Goal: Information Seeking & Learning: Learn about a topic

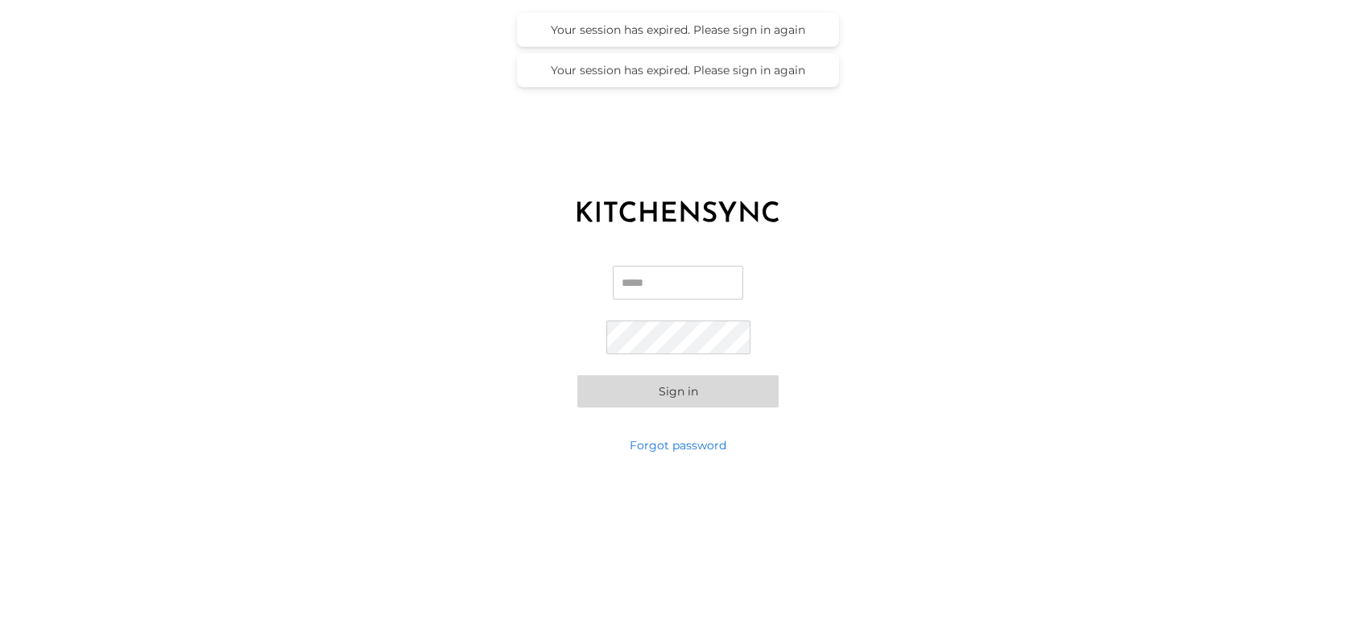
click at [654, 275] on input "Email" at bounding box center [678, 283] width 130 height 34
type input "**********"
click at [577, 375] on button "Sign in" at bounding box center [677, 391] width 201 height 32
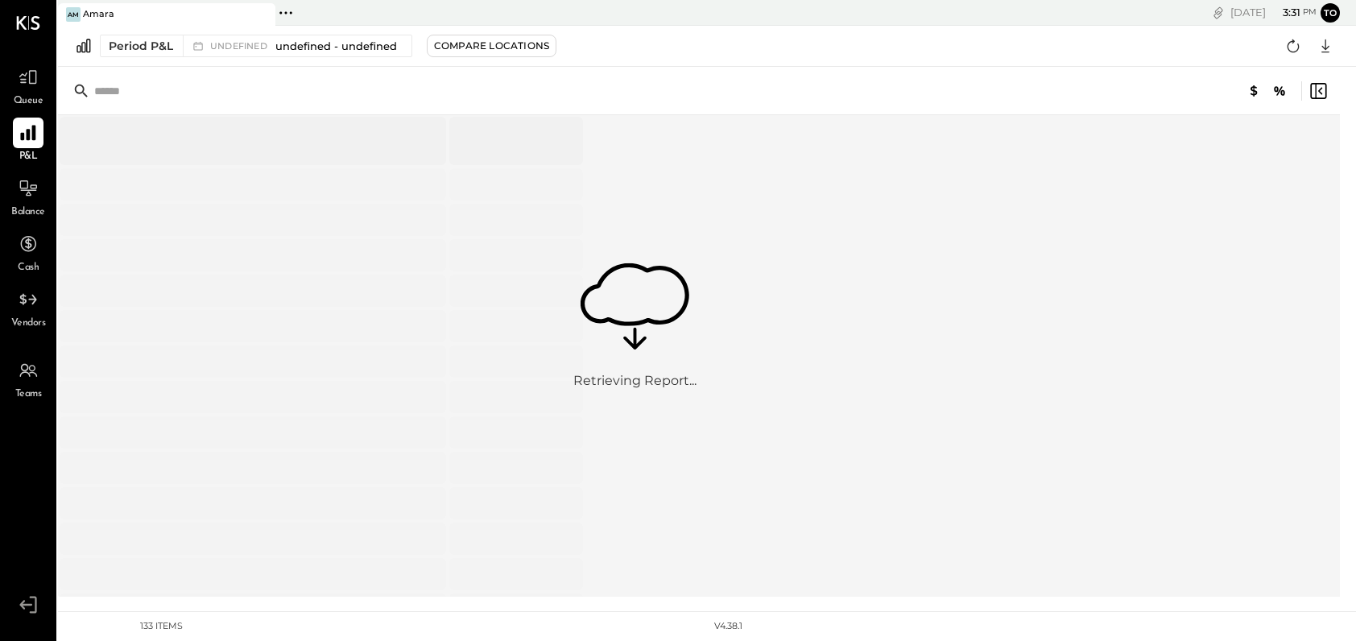
click at [31, 130] on icon at bounding box center [28, 132] width 21 height 21
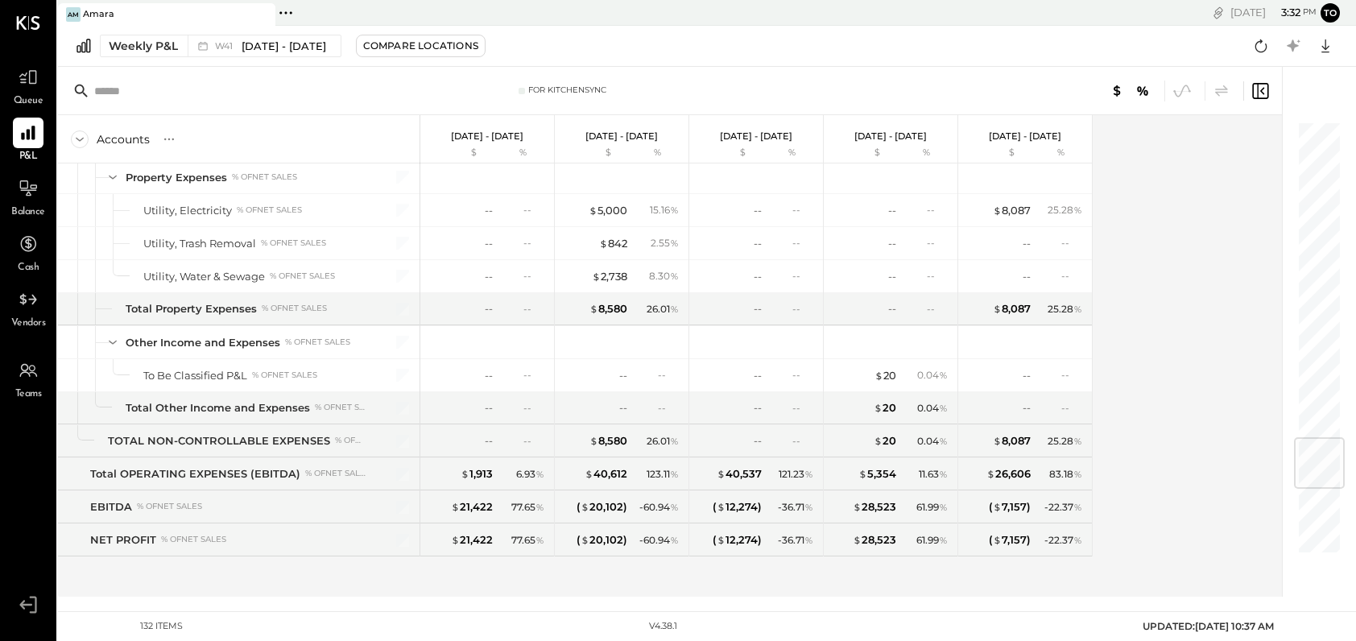
scroll to position [2664, 0]
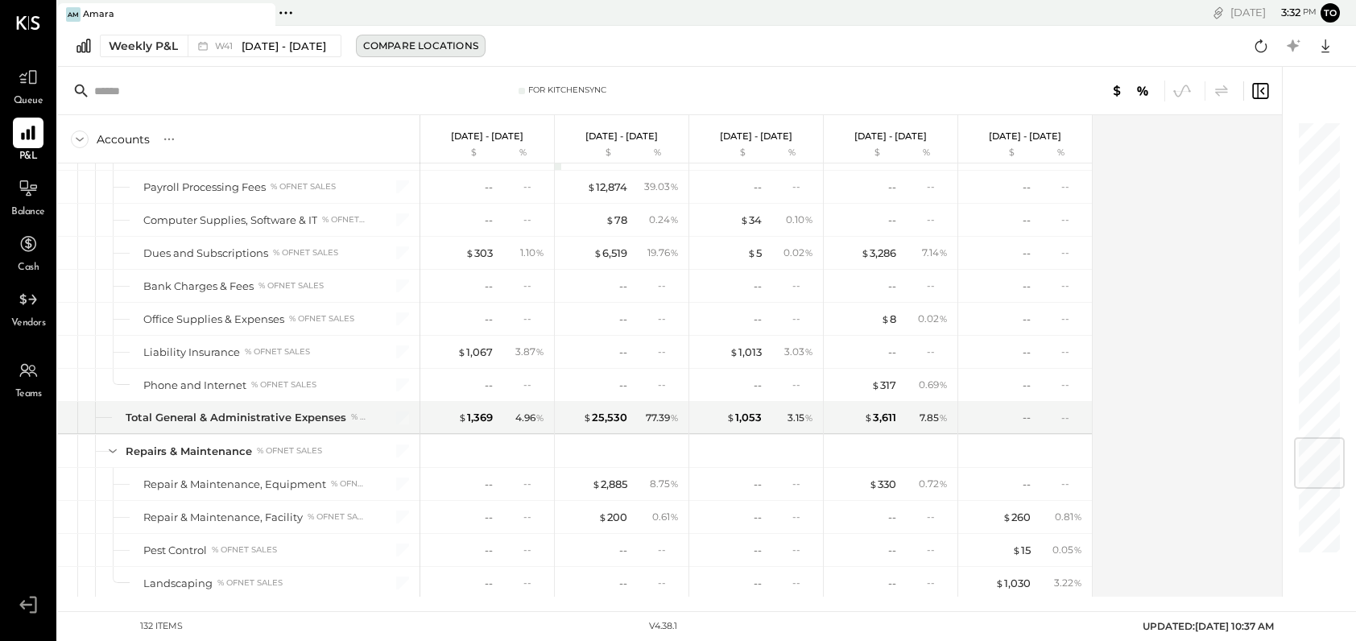
click at [424, 48] on div "Compare Locations" at bounding box center [420, 46] width 115 height 14
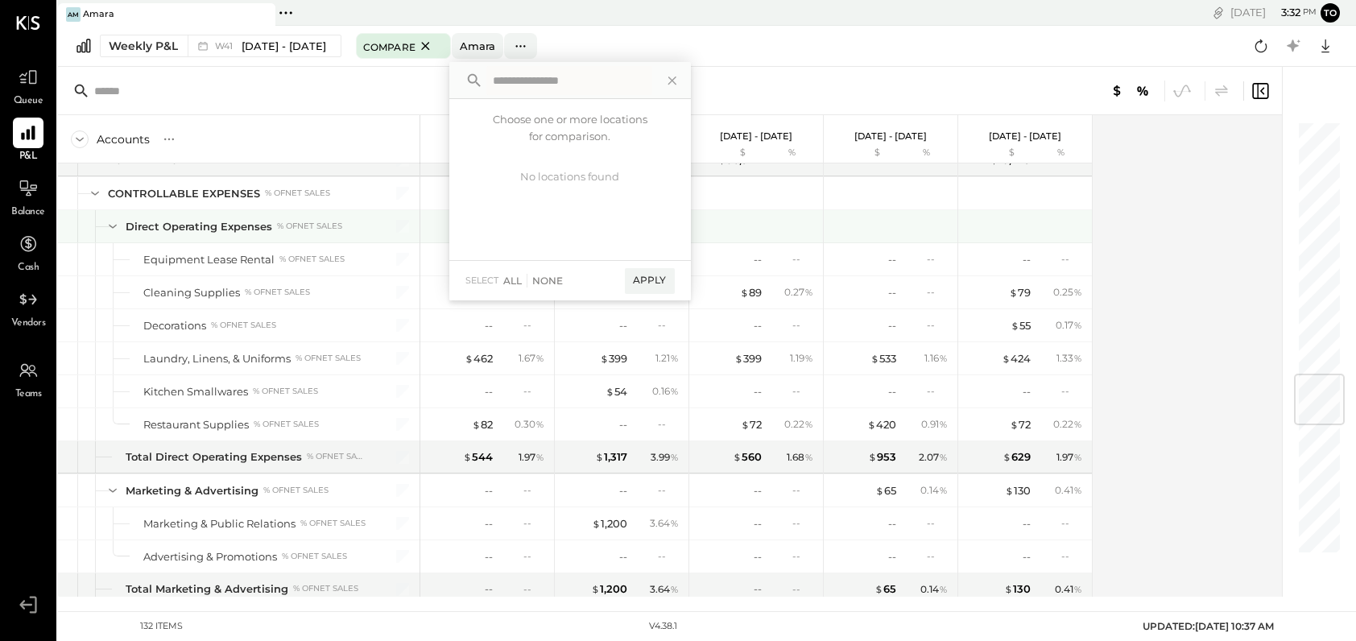
scroll to position [1085, 0]
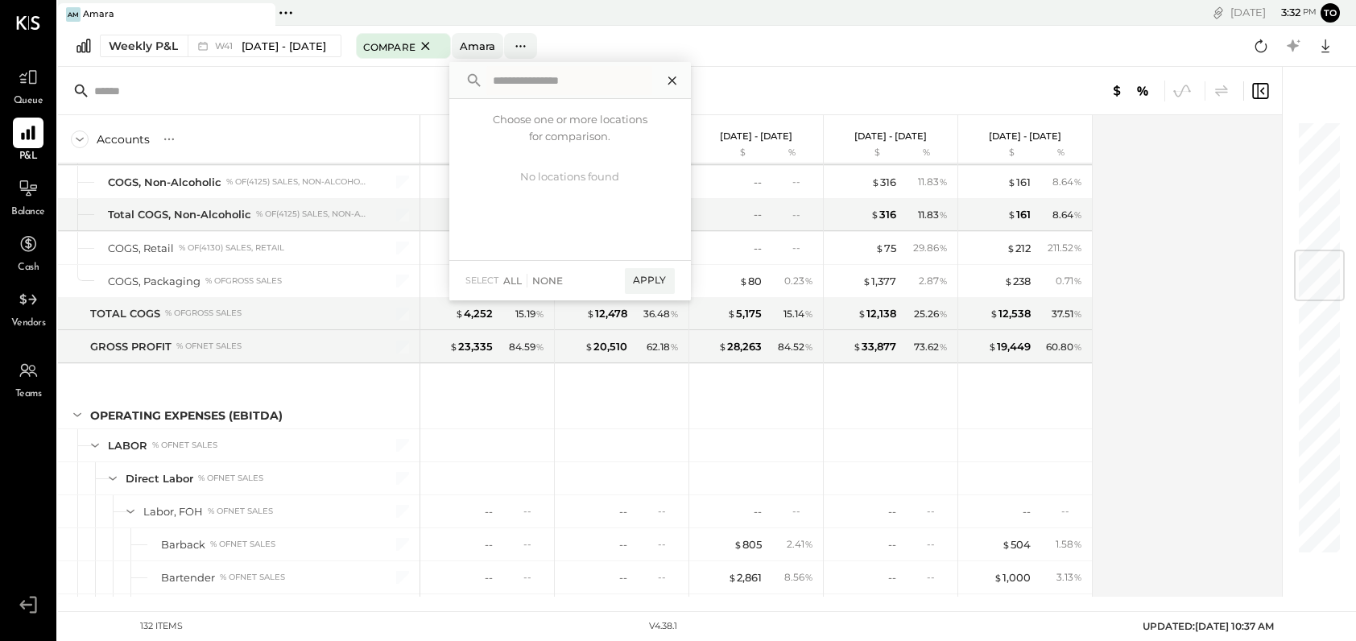
click at [668, 78] on icon at bounding box center [672, 80] width 8 height 8
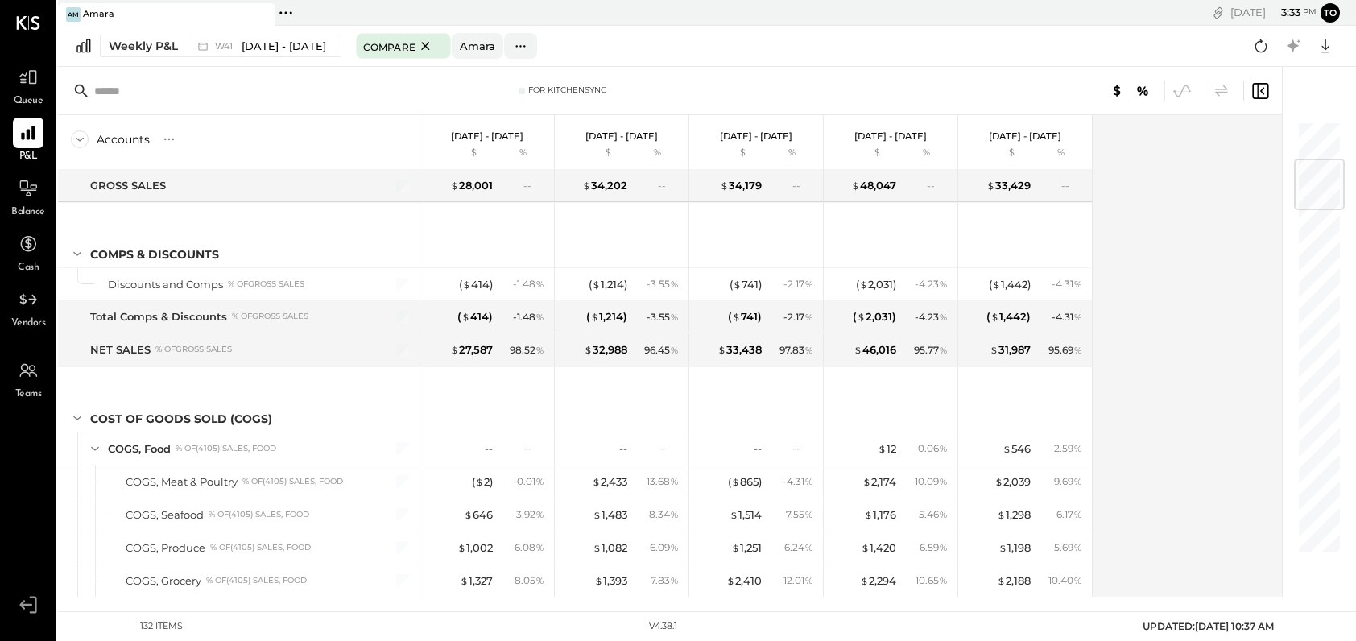
scroll to position [0, 0]
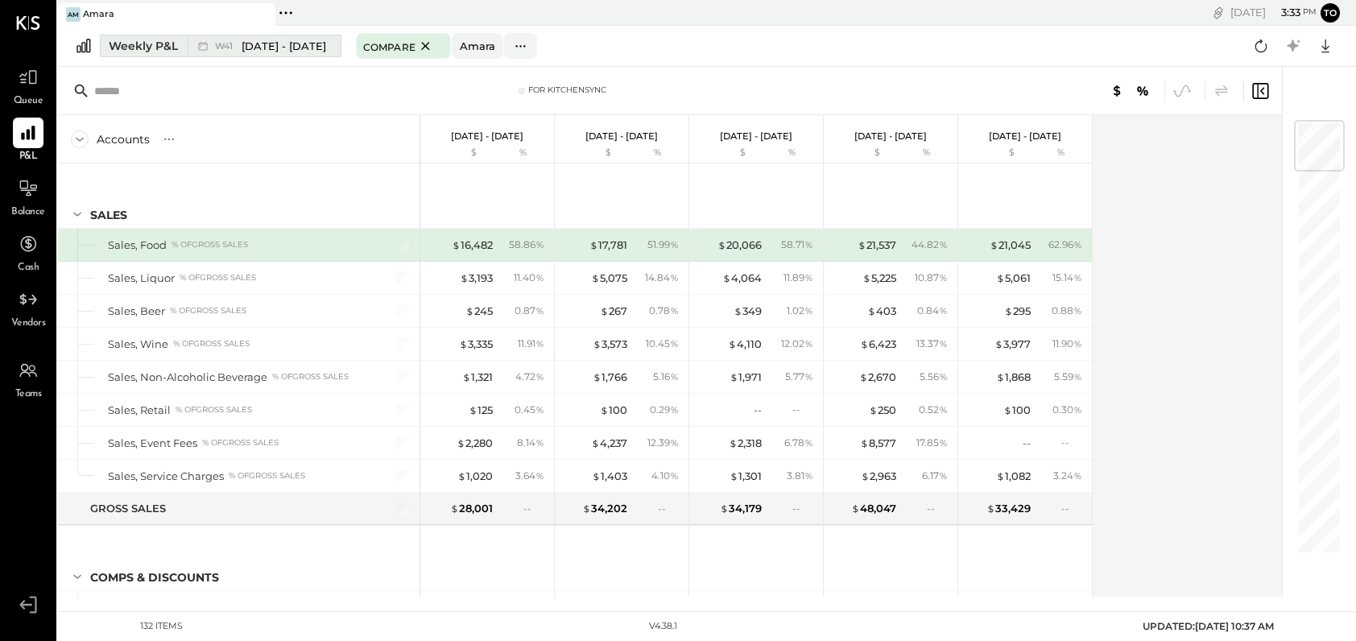
click at [218, 47] on span "W41" at bounding box center [226, 46] width 23 height 9
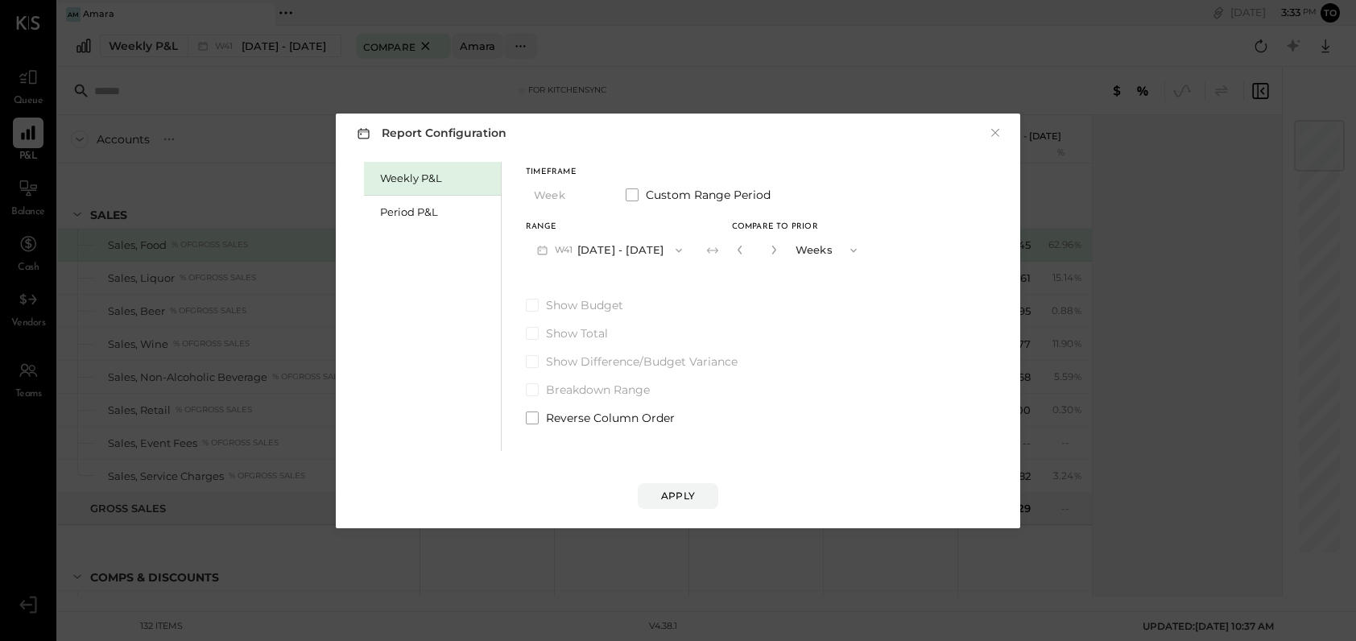
click at [619, 254] on button "W41 [DATE] - [DATE]" at bounding box center [609, 250] width 167 height 30
click at [847, 250] on icon "button" at bounding box center [853, 250] width 13 height 13
click at [825, 274] on div "Years" at bounding box center [827, 278] width 79 height 29
click at [688, 496] on div "Apply" at bounding box center [678, 496] width 34 height 14
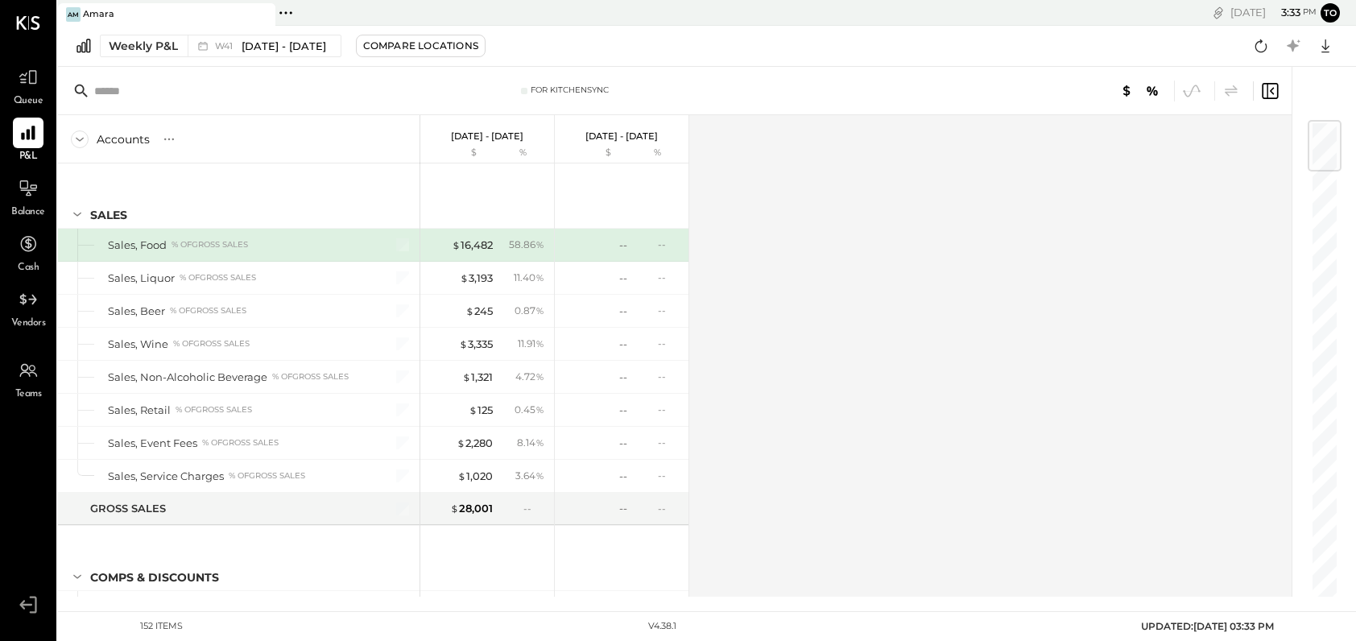
click at [79, 42] on icon at bounding box center [83, 46] width 19 height 18
click at [85, 49] on icon at bounding box center [83, 46] width 14 height 14
click at [86, 42] on icon at bounding box center [83, 46] width 19 height 18
click at [86, 42] on icon at bounding box center [83, 46] width 14 height 14
click at [85, 42] on icon at bounding box center [83, 46] width 19 height 18
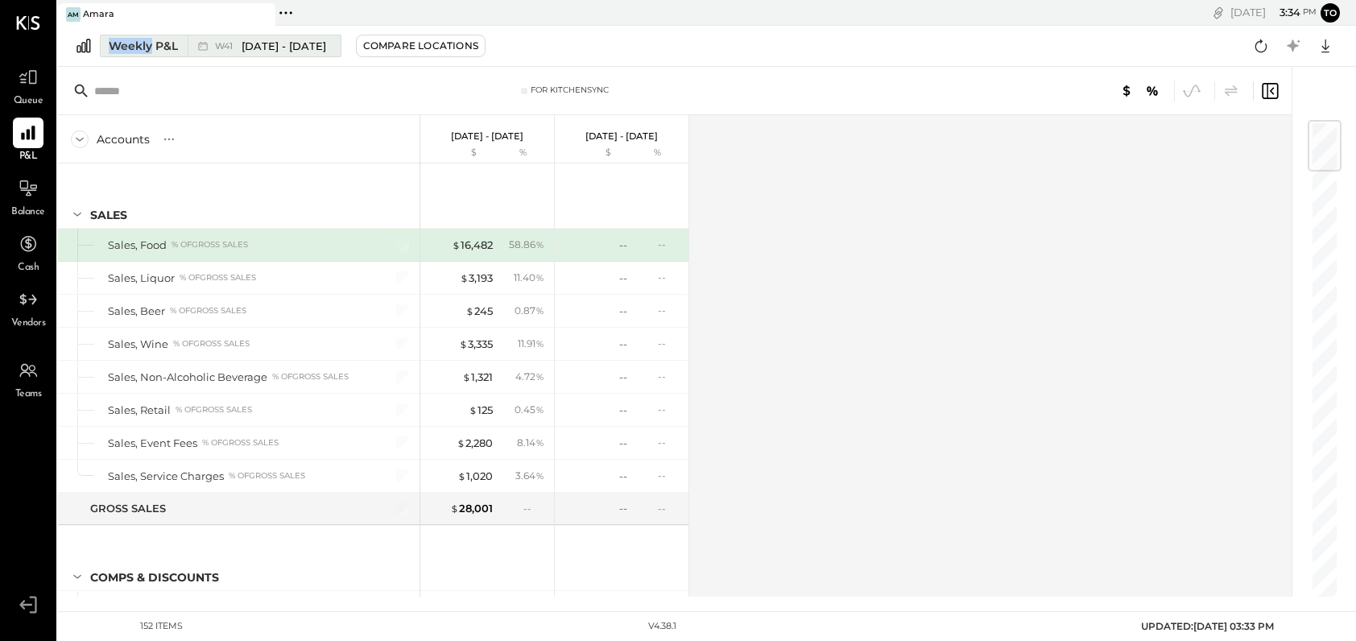
click at [158, 50] on div "Weekly P&L" at bounding box center [143, 46] width 69 height 16
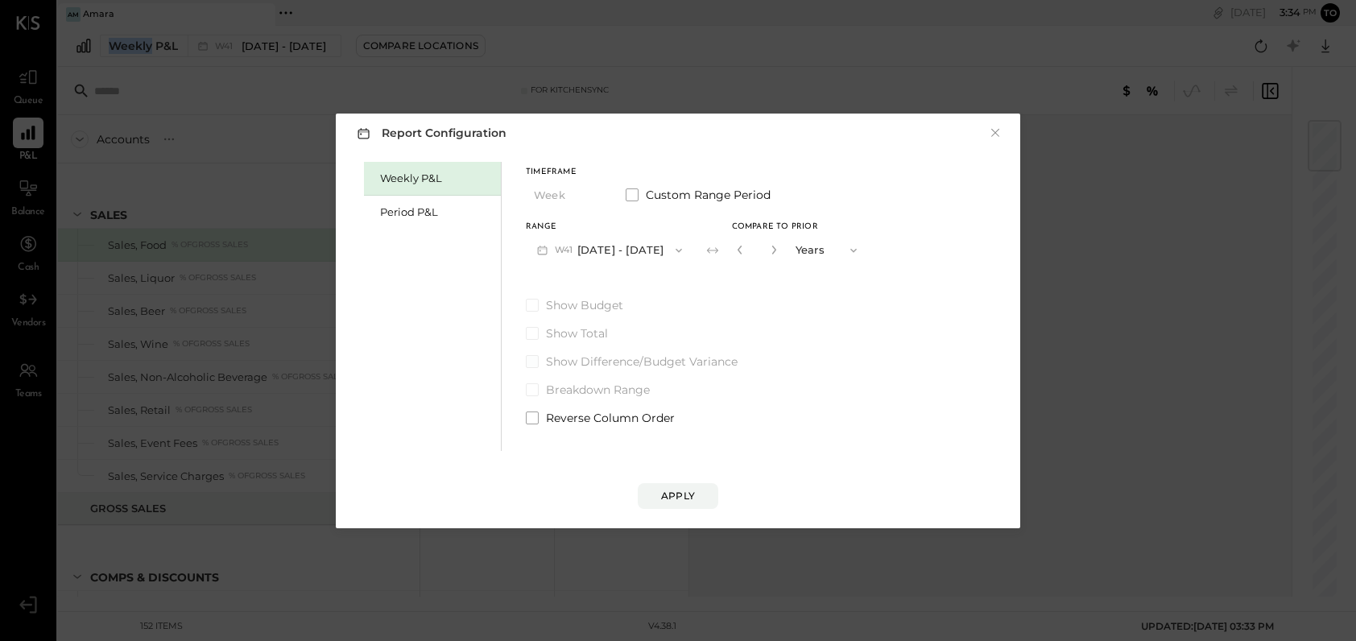
click at [535, 365] on span at bounding box center [532, 361] width 13 height 13
click at [534, 362] on span at bounding box center [532, 361] width 13 height 13
click at [527, 387] on span at bounding box center [532, 389] width 13 height 13
click at [529, 364] on span at bounding box center [532, 361] width 13 height 13
click at [531, 362] on span at bounding box center [532, 361] width 13 height 13
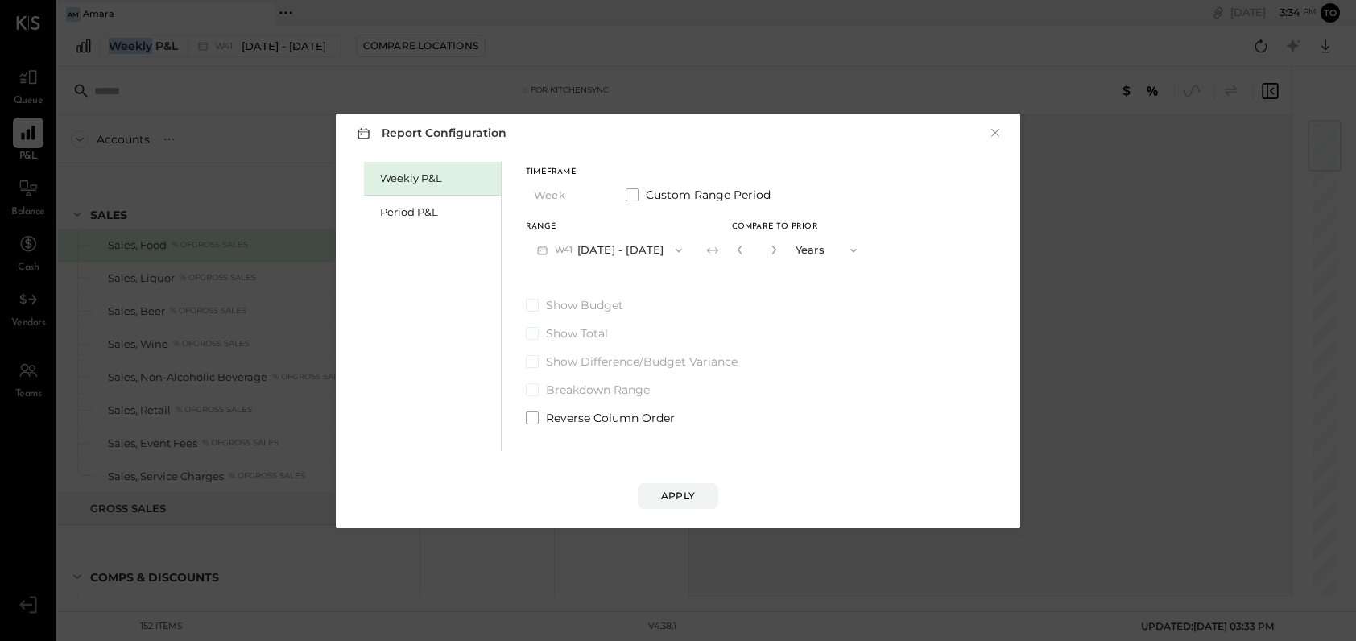
click at [544, 327] on label "Show Total" at bounding box center [697, 333] width 342 height 16
click at [444, 209] on div "Period P&L" at bounding box center [436, 212] width 113 height 15
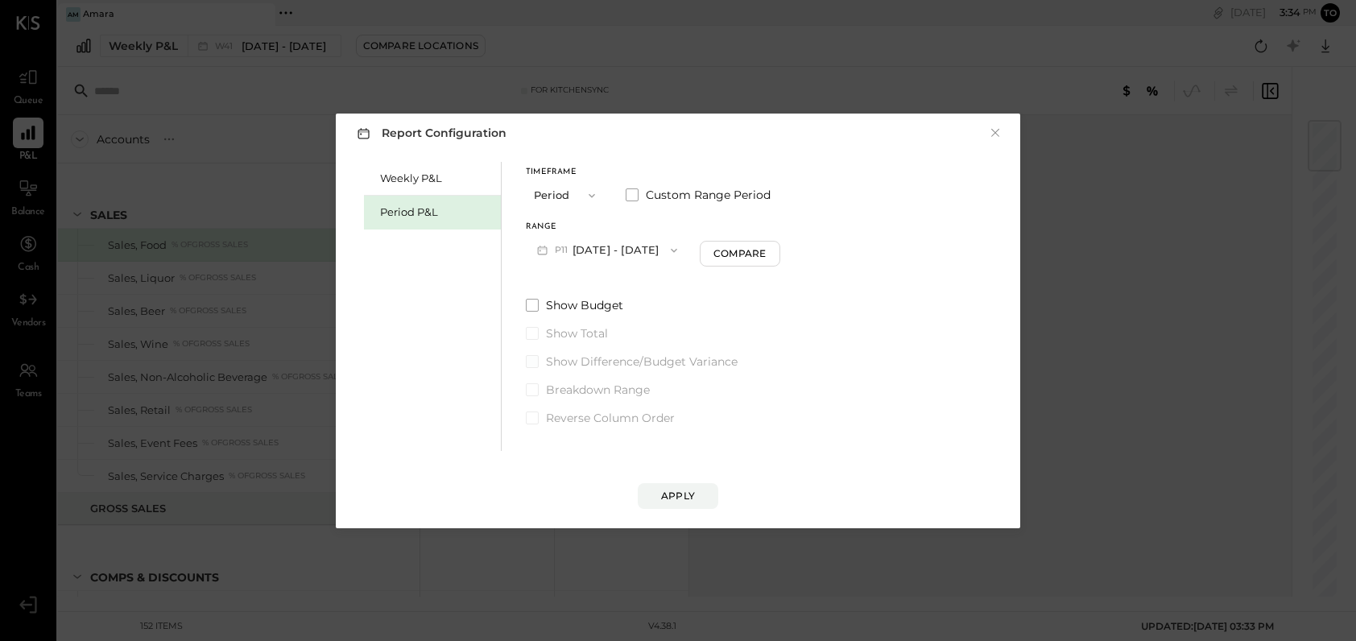
click at [531, 349] on div "Show Budget Show Total Show Difference/Budget Variance Breakdown Range Reverse …" at bounding box center [653, 361] width 254 height 129
click at [994, 129] on button "×" at bounding box center [995, 133] width 14 height 16
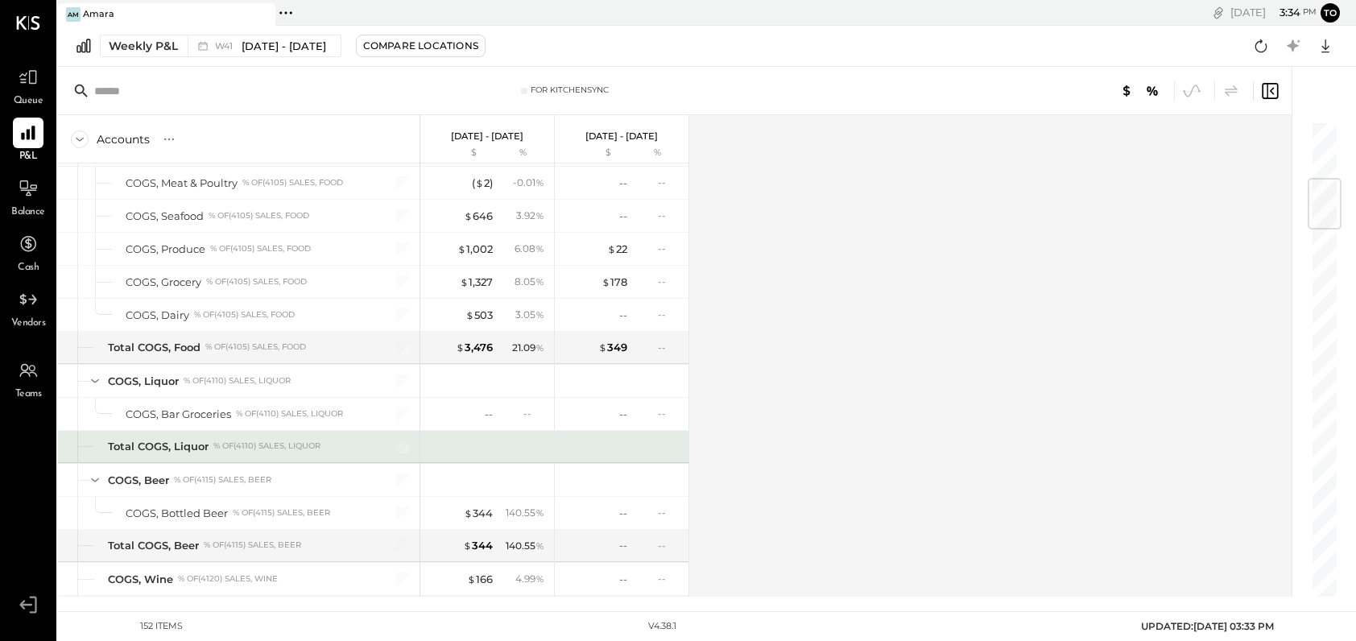
scroll to position [484, 0]
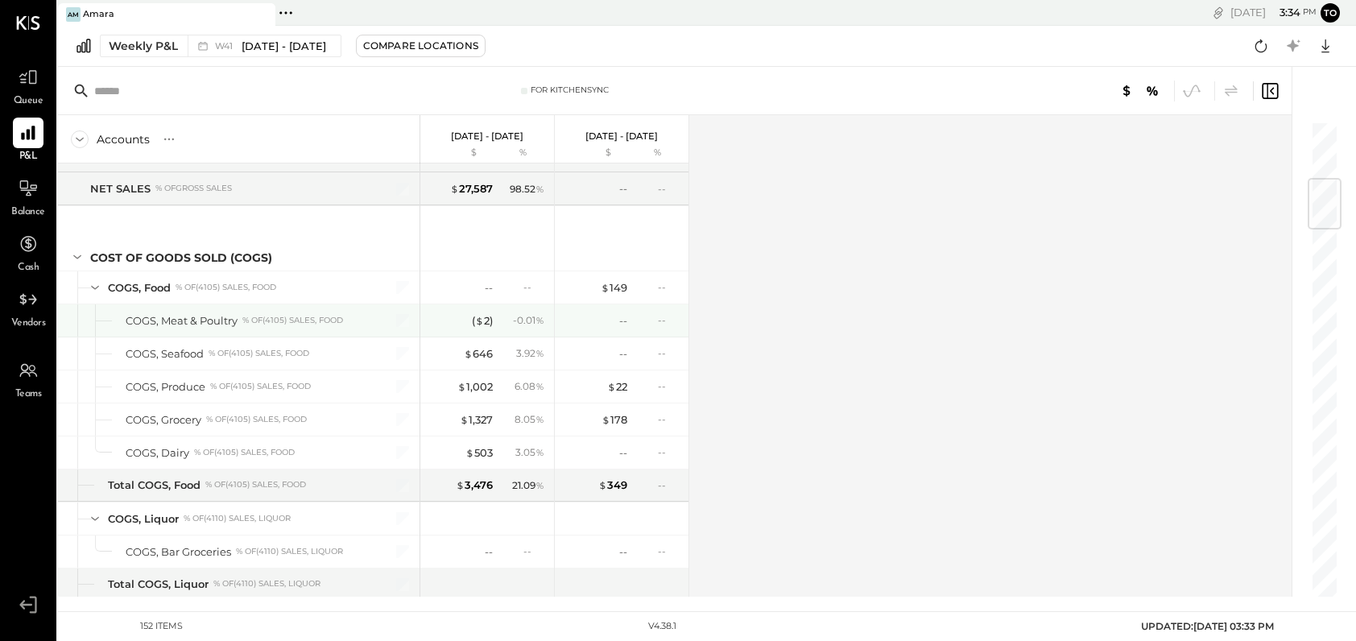
click at [215, 320] on div "COGS, Meat & Poultry" at bounding box center [182, 320] width 112 height 15
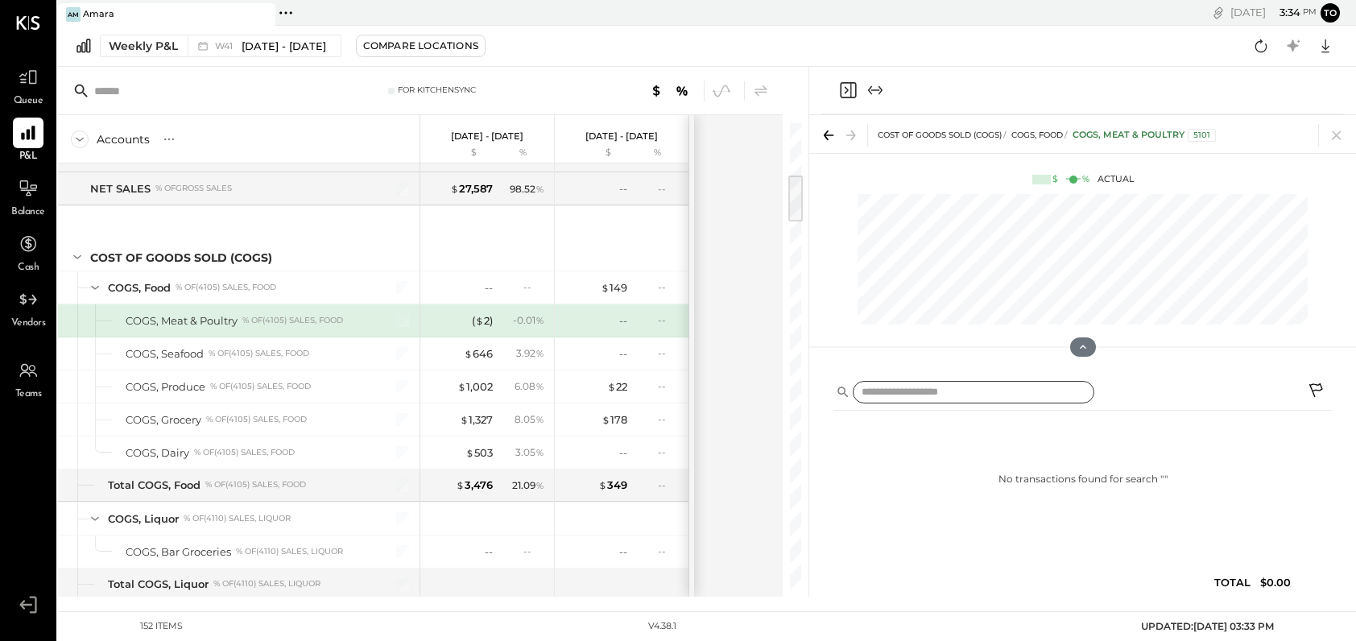
click at [992, 387] on input "text" at bounding box center [974, 392] width 242 height 23
type input "**********"
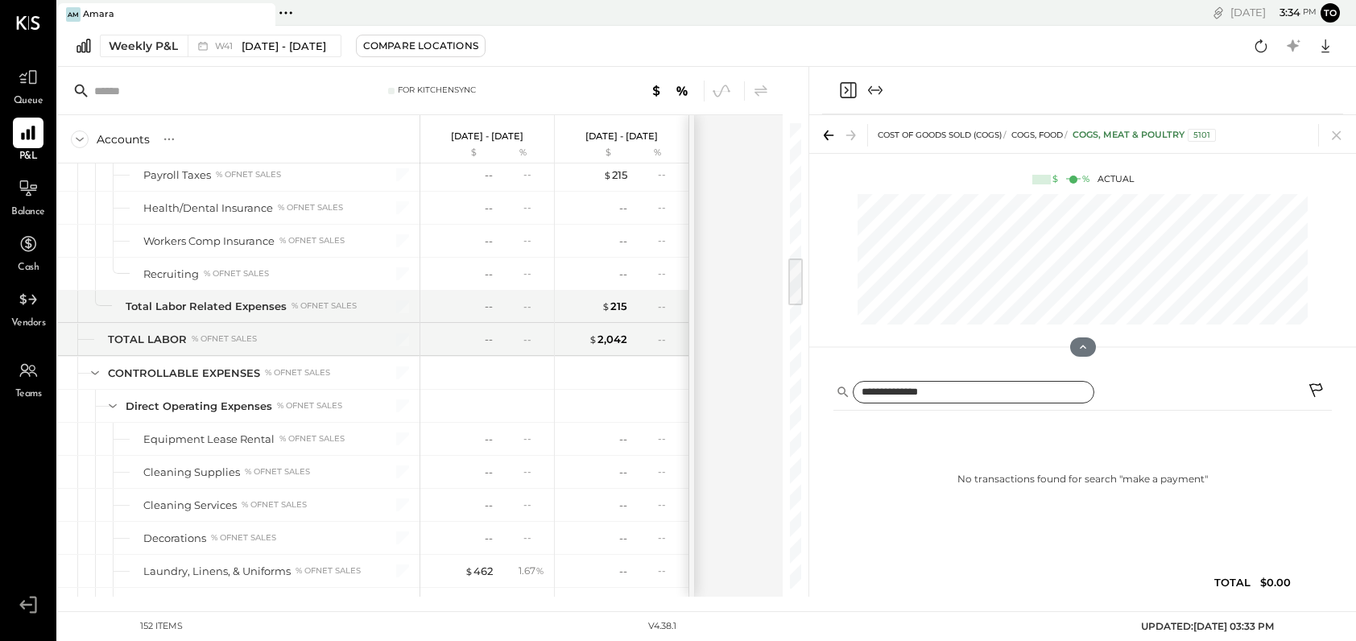
drag, startPoint x: 796, startPoint y: 196, endPoint x: 793, endPoint y: 358, distance: 161.9
click at [793, 305] on div at bounding box center [795, 281] width 14 height 47
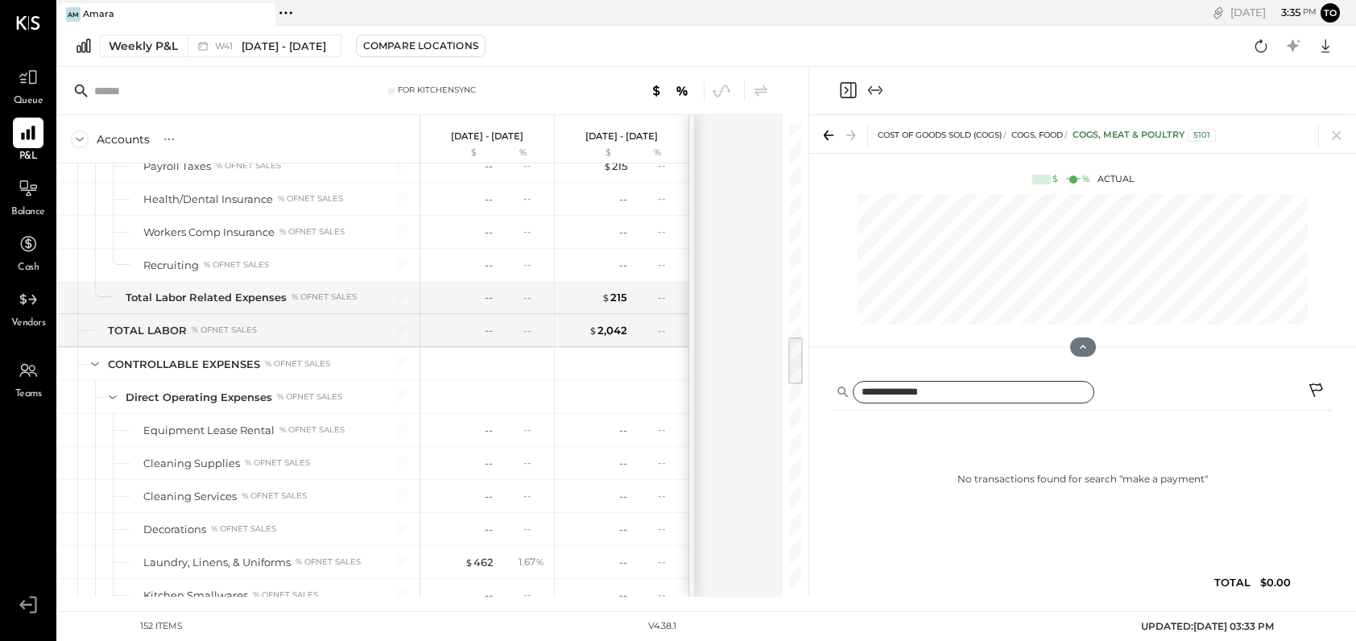
scroll to position [2317, 0]
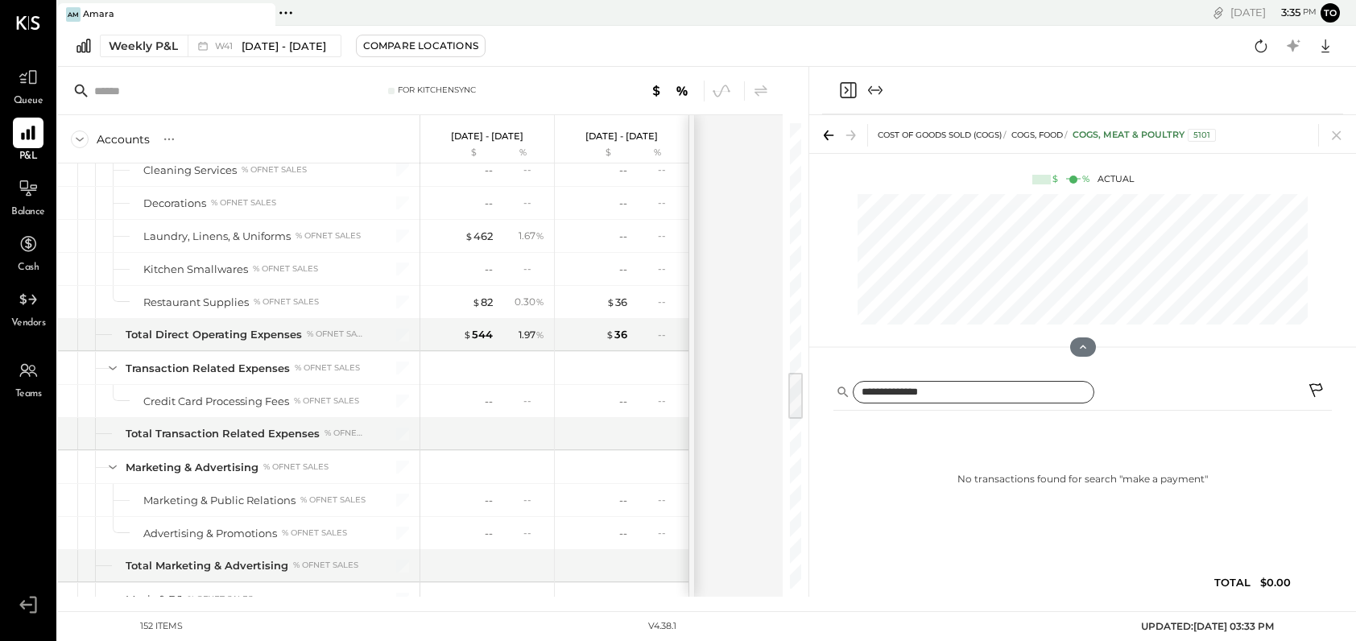
drag, startPoint x: 1013, startPoint y: 393, endPoint x: 634, endPoint y: 399, distance: 379.3
click at [705, 396] on div "For KitchenSync Accounts S % GL [DATE] - [DATE] $ % [DATE] - [DATE] $ % SALES S…" at bounding box center [707, 332] width 1298 height 530
